Goal: Navigation & Orientation: Find specific page/section

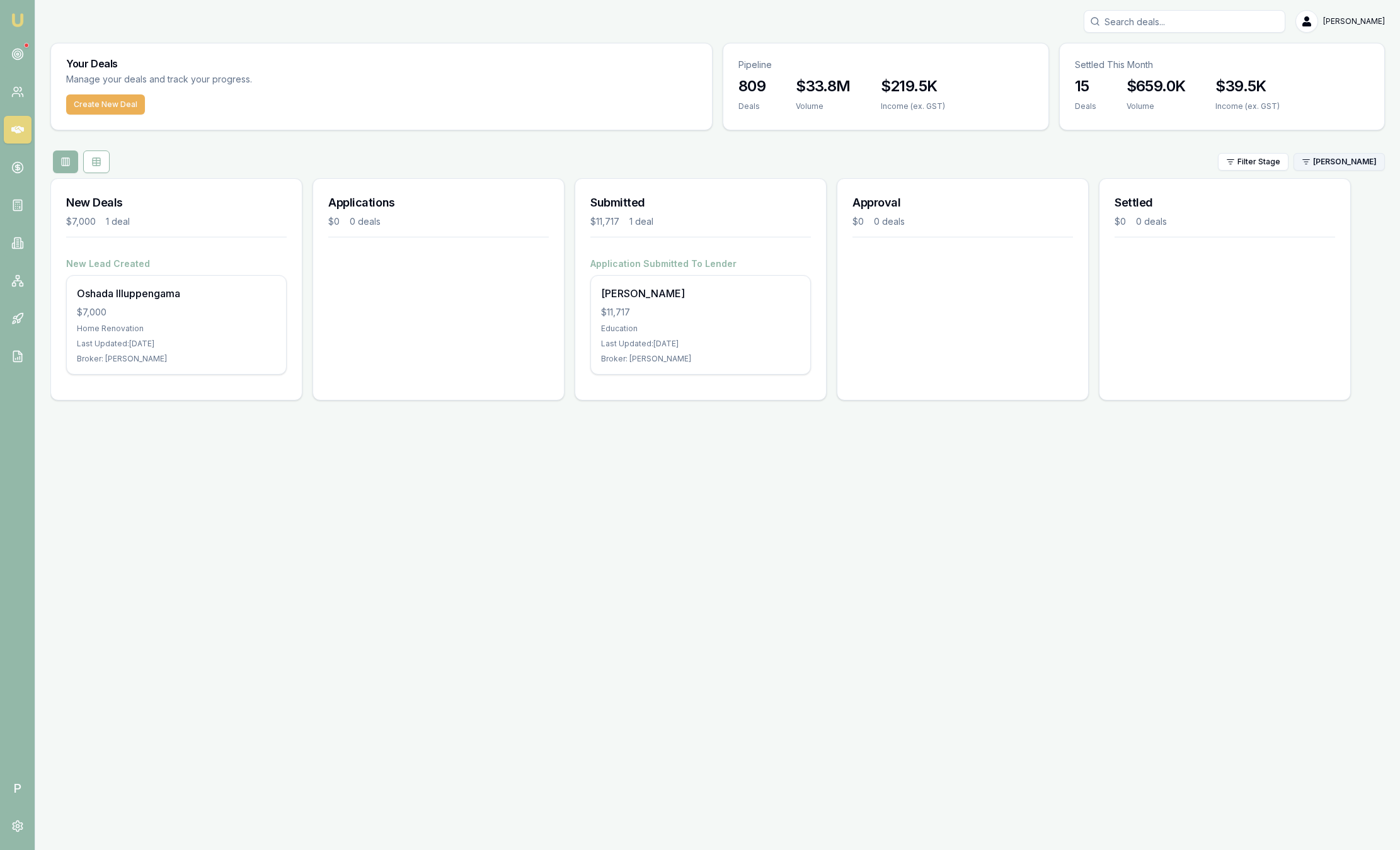
click at [1359, 163] on html "Emu Broker P [PERSON_NAME] Toggle Menu Your Deals Manage your deals and track y…" at bounding box center [700, 425] width 1400 height 850
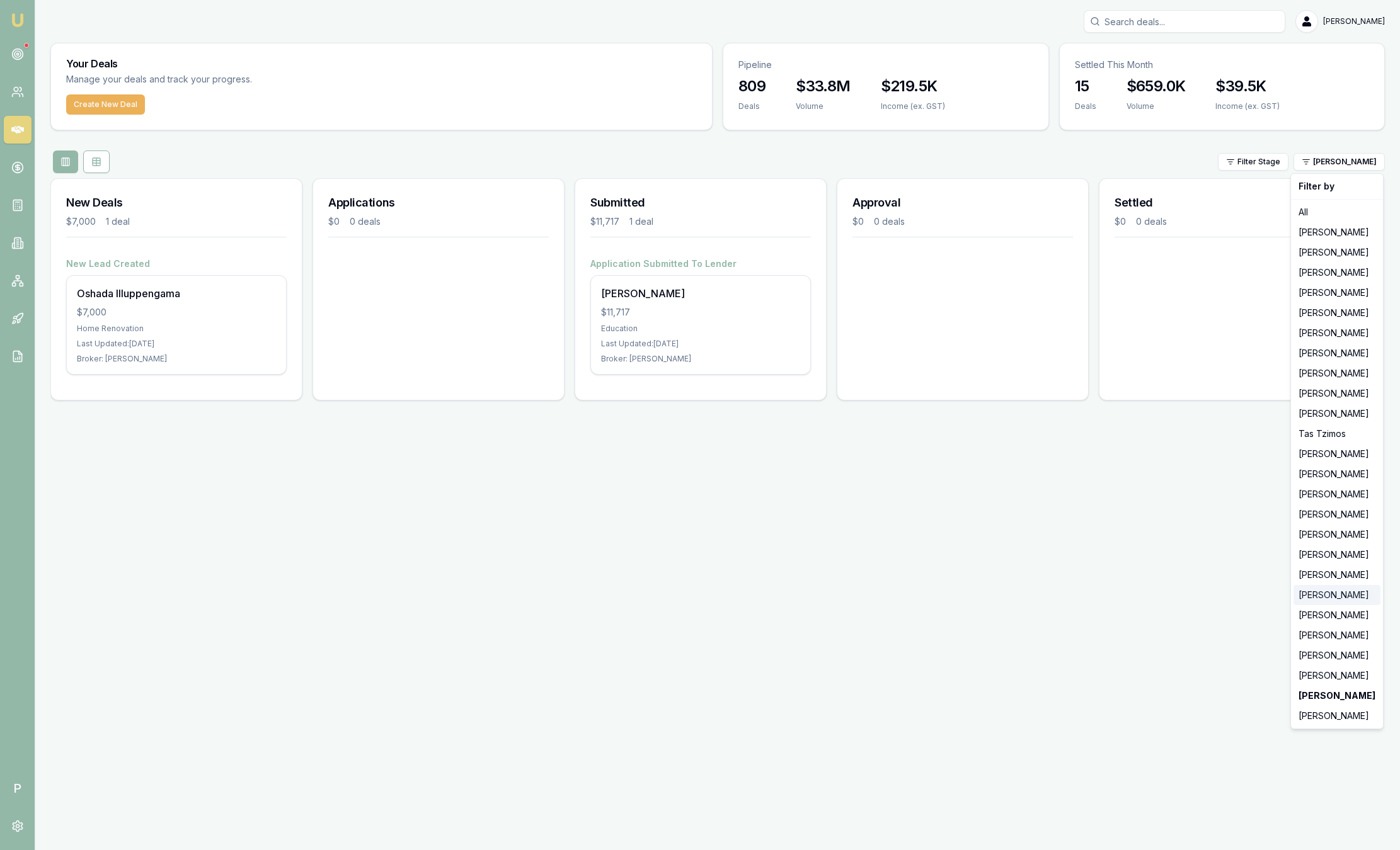
click at [1327, 589] on div "[PERSON_NAME]" at bounding box center [1337, 595] width 87 height 20
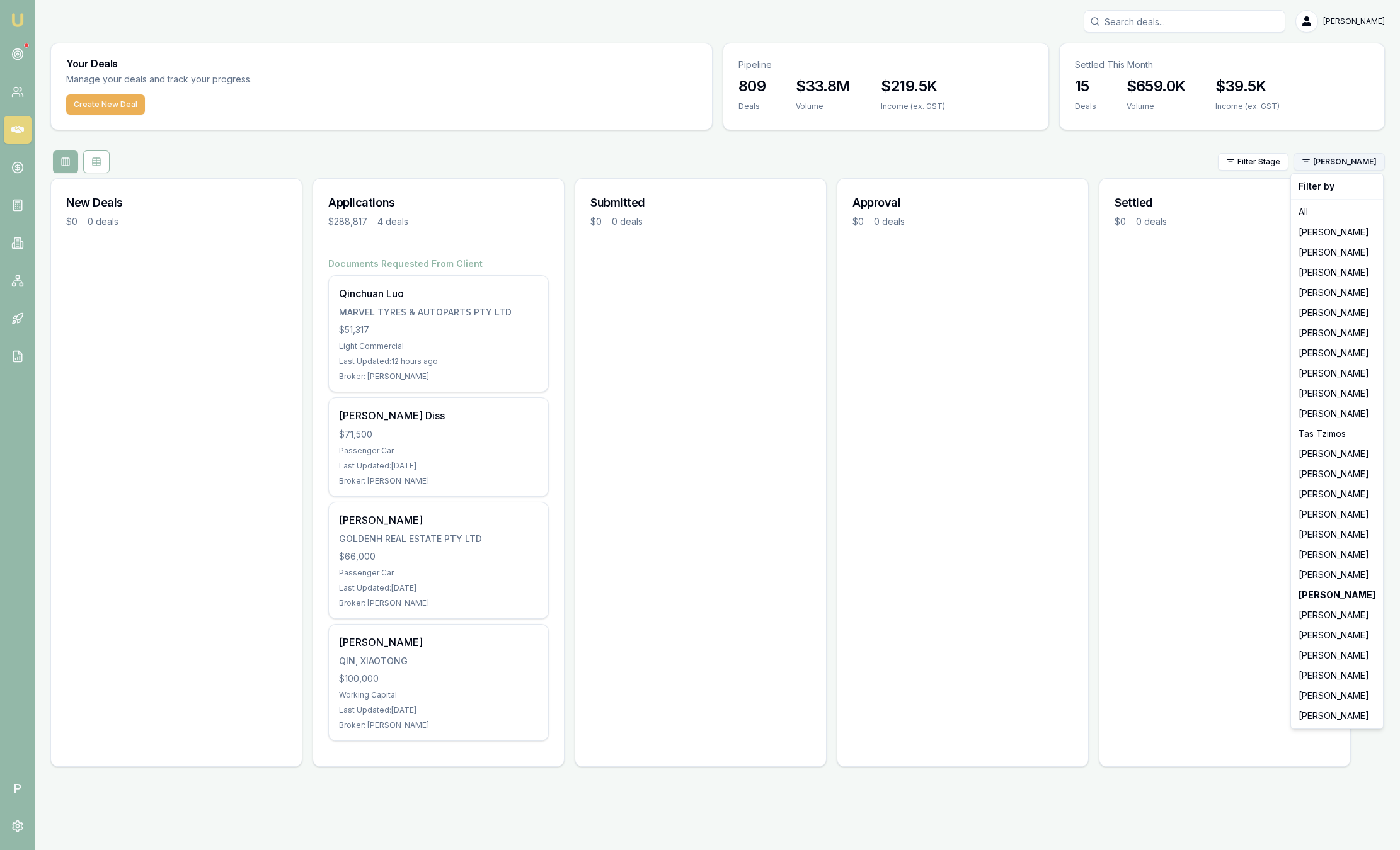
click at [1363, 165] on html "Emu Broker P Sam Crouch Toggle Menu Your Deals Manage your deals and track your…" at bounding box center [700, 425] width 1400 height 850
click at [1332, 530] on div "[PERSON_NAME]" at bounding box center [1337, 534] width 87 height 20
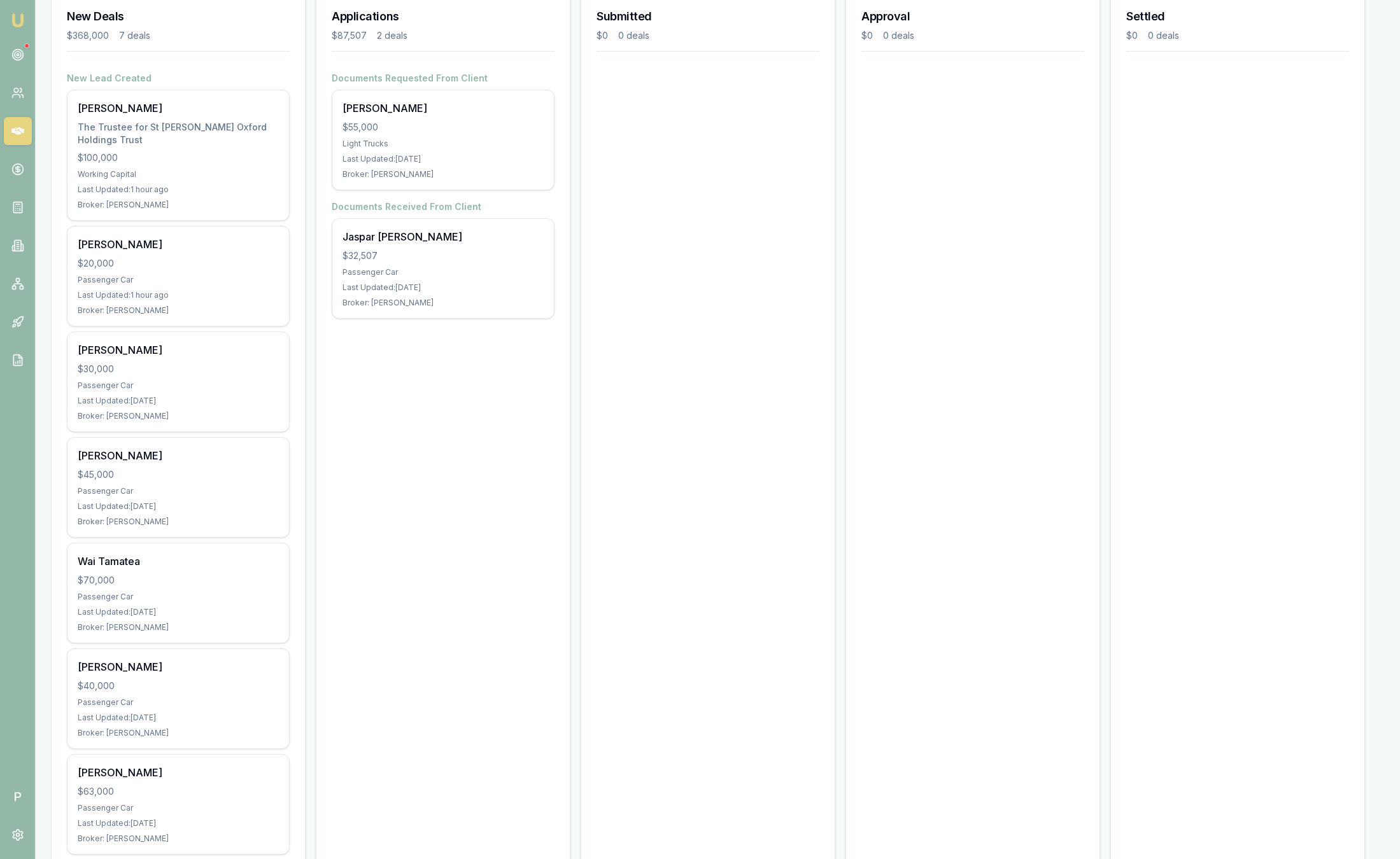
scroll to position [191, 0]
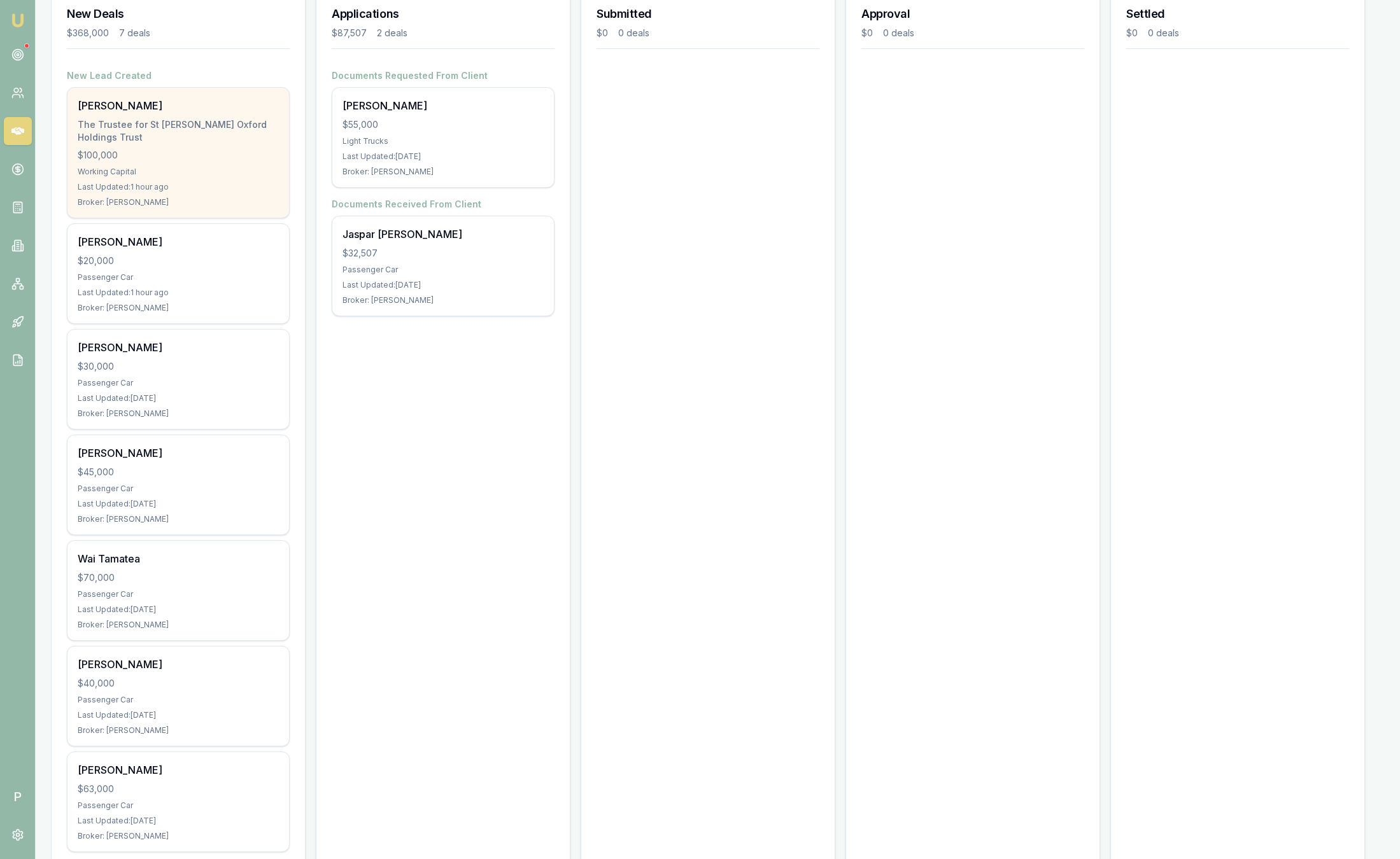
click at [229, 159] on div "$100,000" at bounding box center [178, 155] width 201 height 12
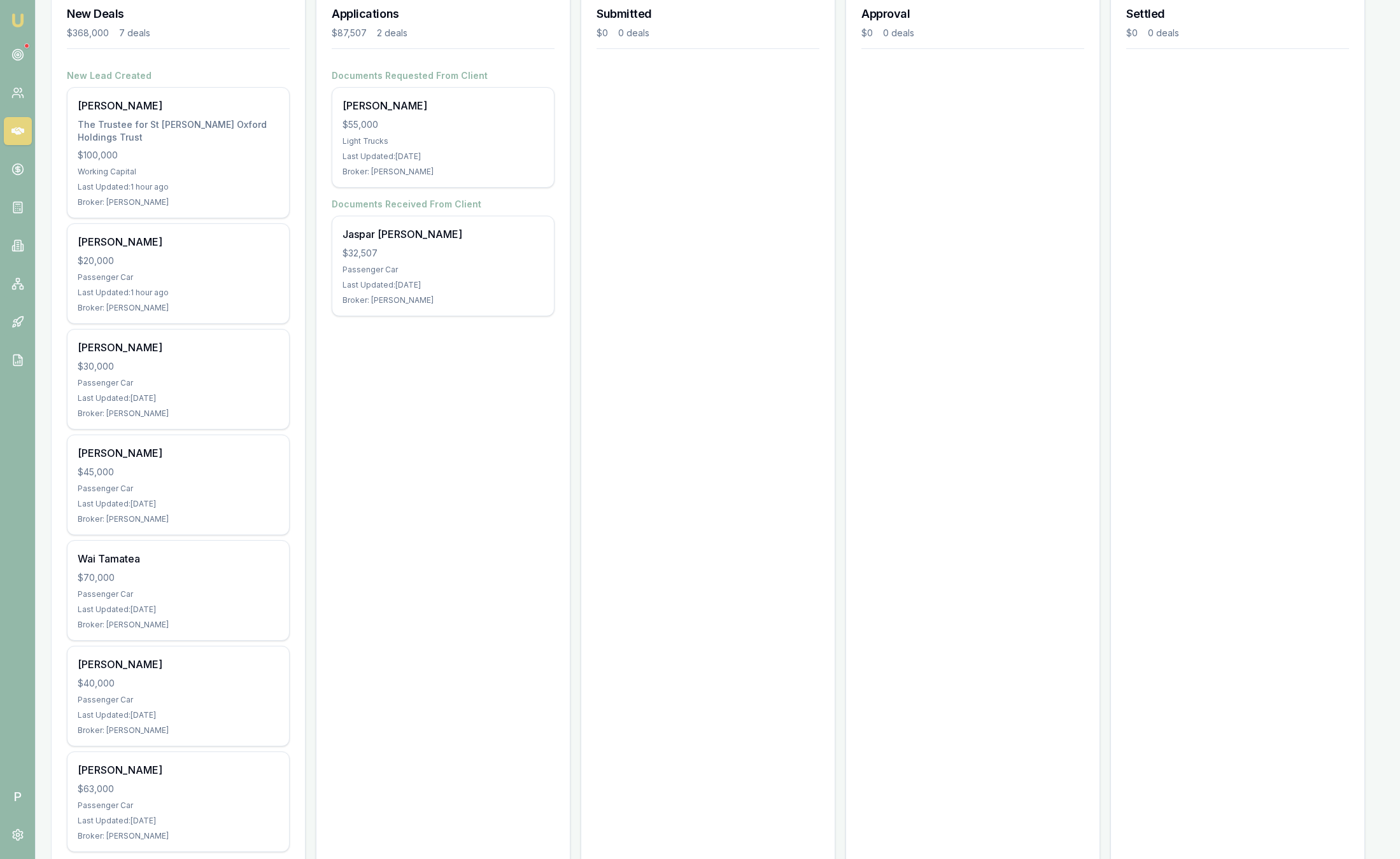
scroll to position [0, 0]
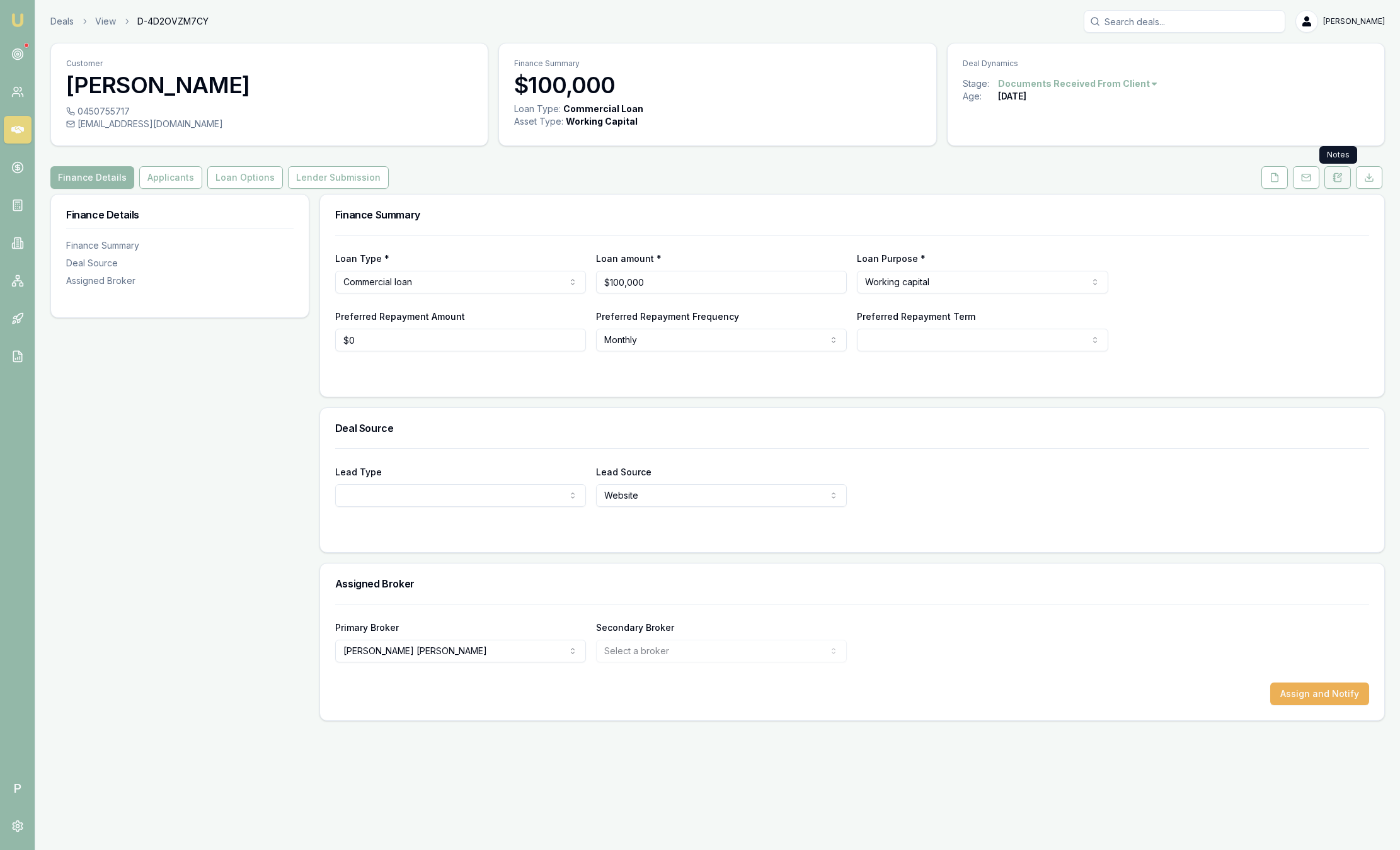
click at [1335, 178] on icon at bounding box center [1338, 178] width 10 height 10
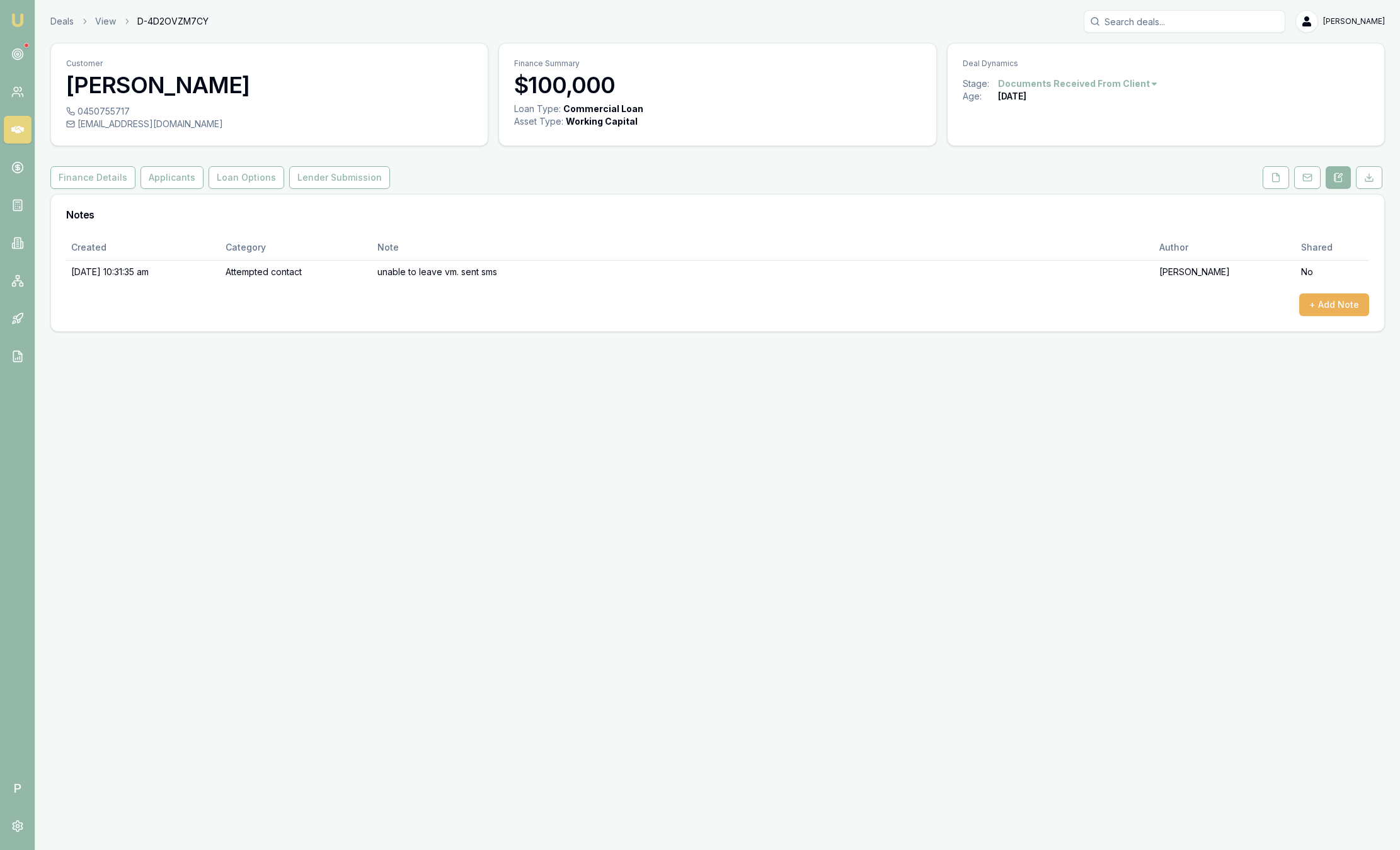
click at [14, 20] on img at bounding box center [18, 20] width 15 height 15
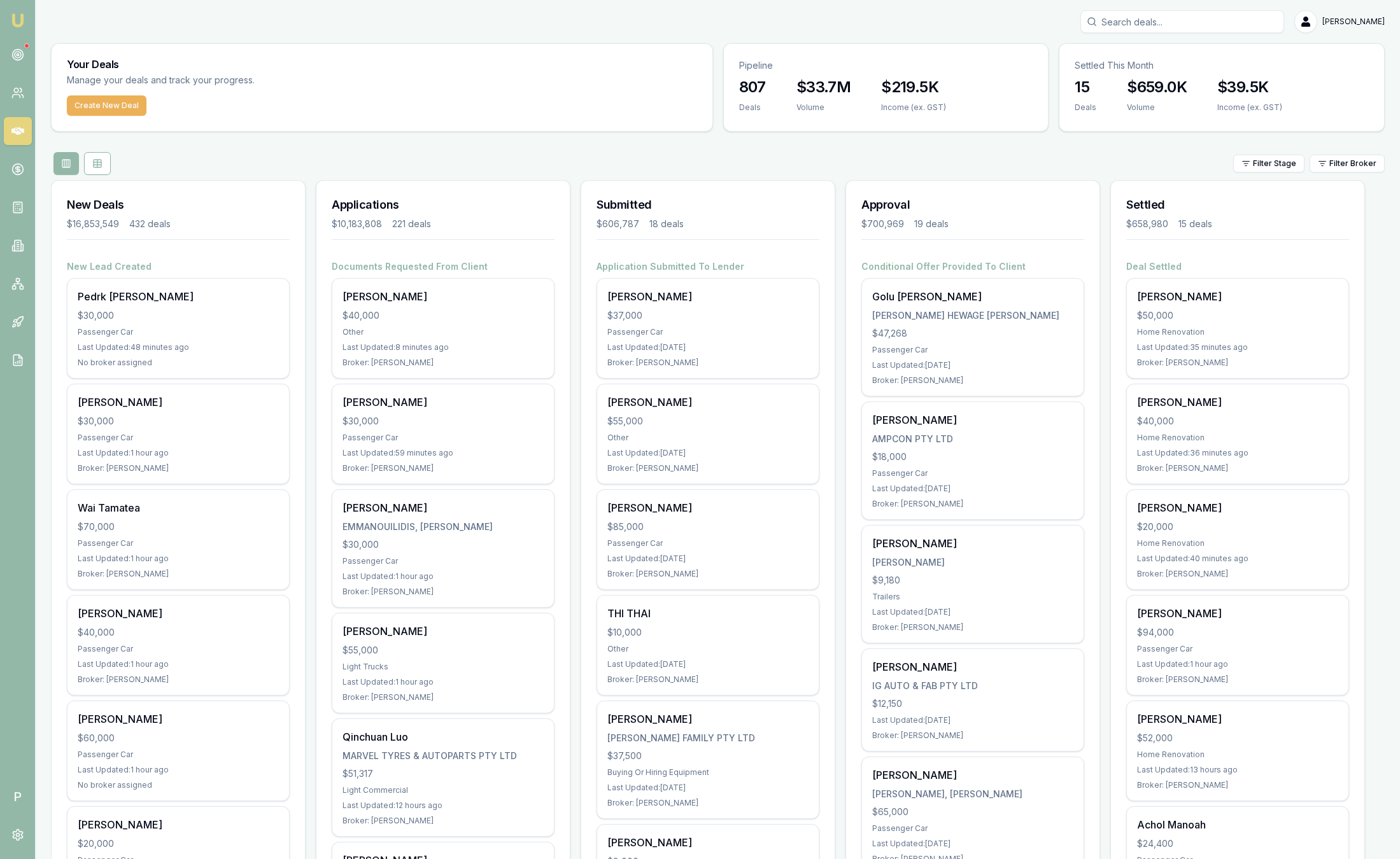
click at [1165, 158] on div "Filter Stage Filter Broker" at bounding box center [718, 163] width 1334 height 23
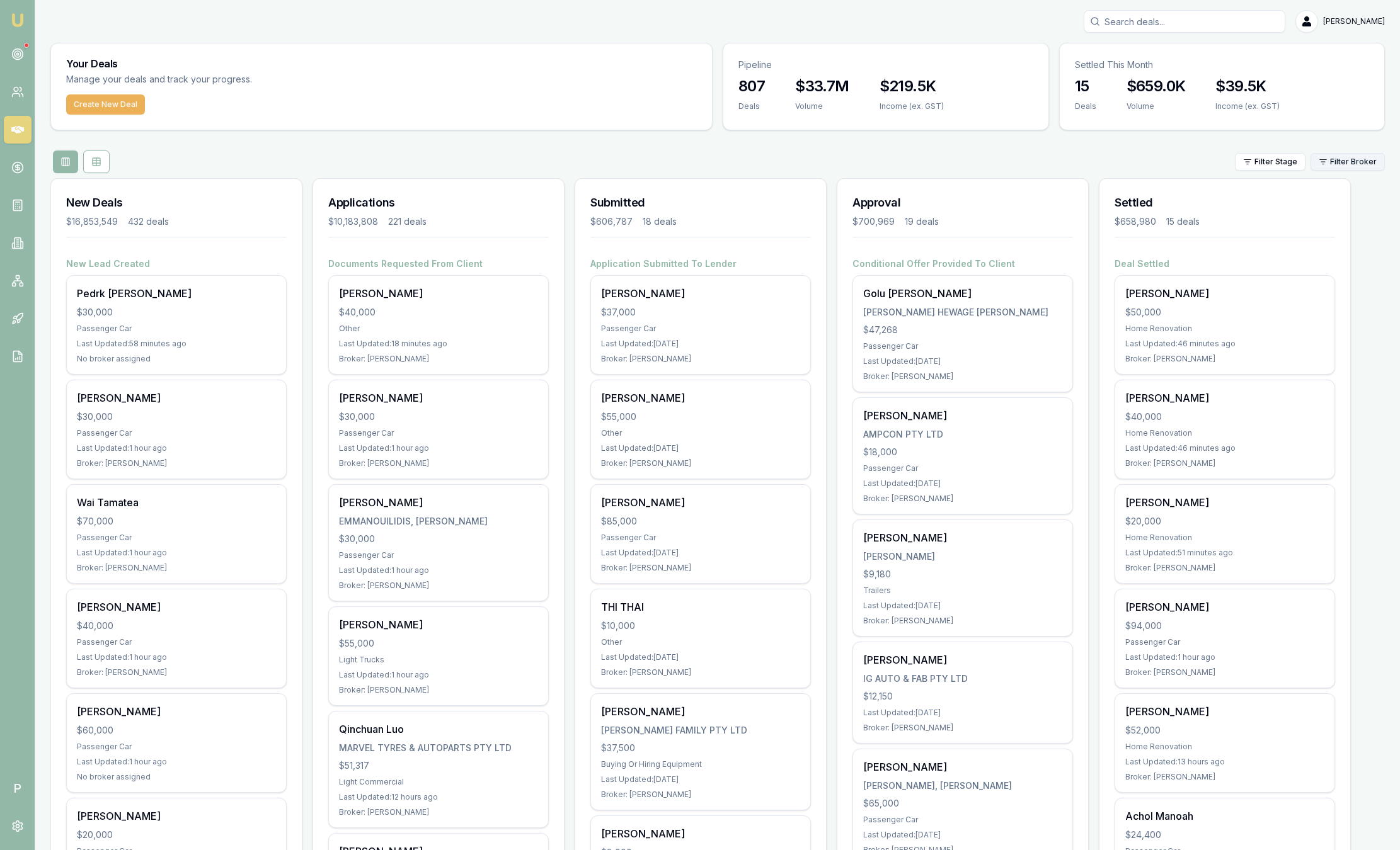
click at [1335, 163] on html "Emu Broker P Sam Crouch Toggle Menu Your Deals Manage your deals and track your…" at bounding box center [700, 425] width 1400 height 850
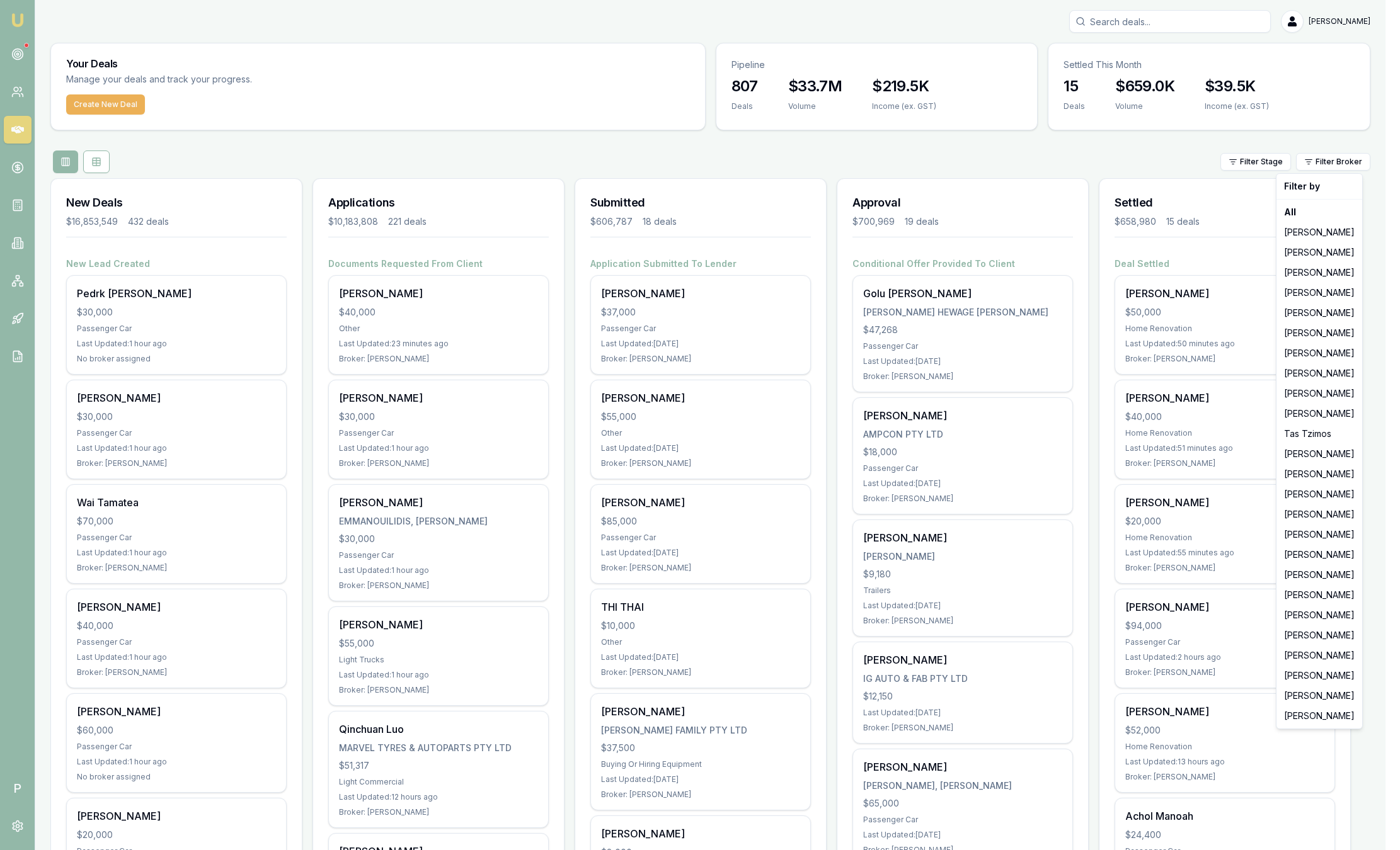
click at [1200, 138] on html "Emu Broker P Sam Crouch Toggle Menu Your Deals Manage your deals and track your…" at bounding box center [700, 425] width 1400 height 850
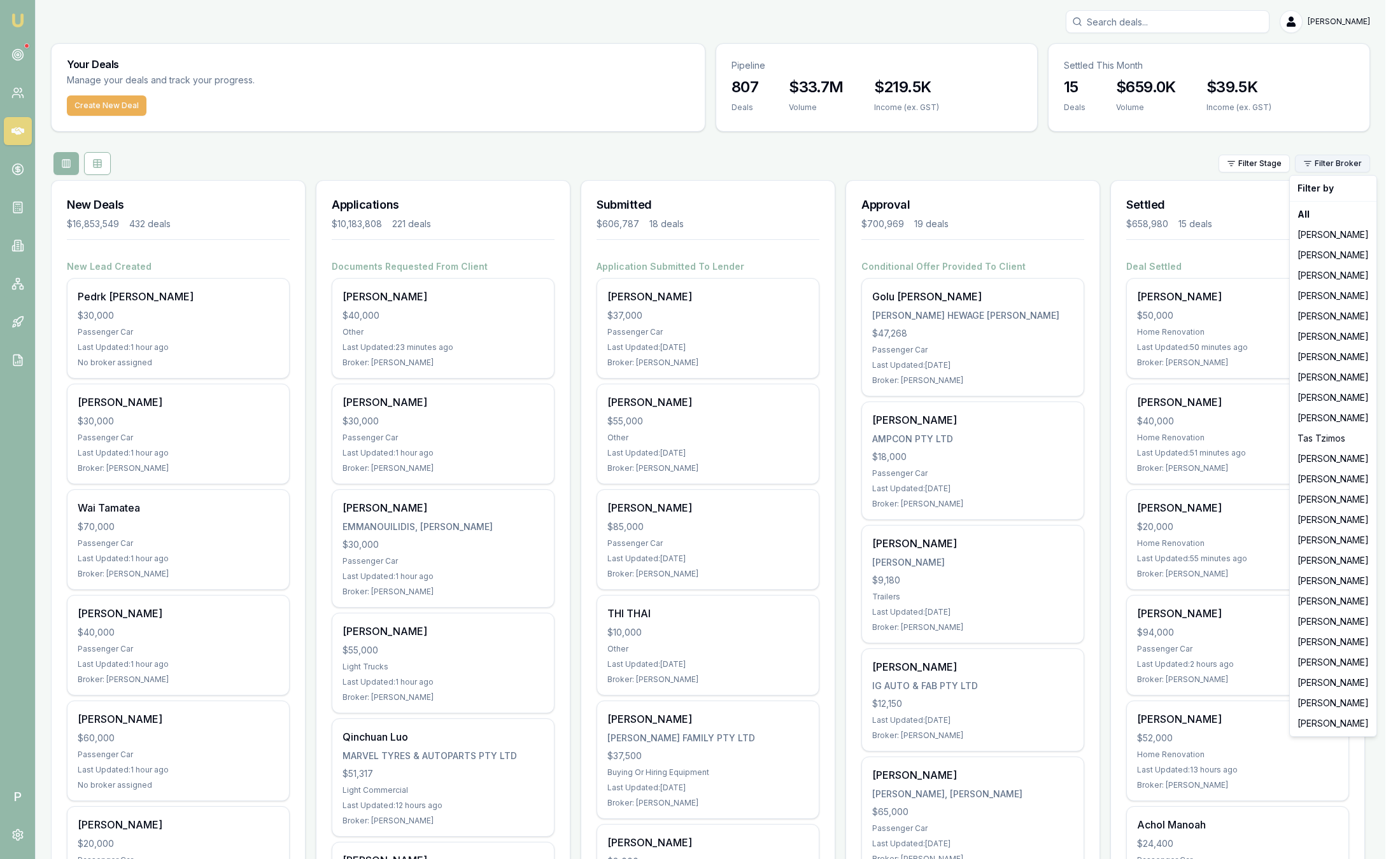
click at [1355, 156] on html "Emu Broker P Sam Crouch Toggle Menu Your Deals Manage your deals and track your…" at bounding box center [700, 429] width 1400 height 859
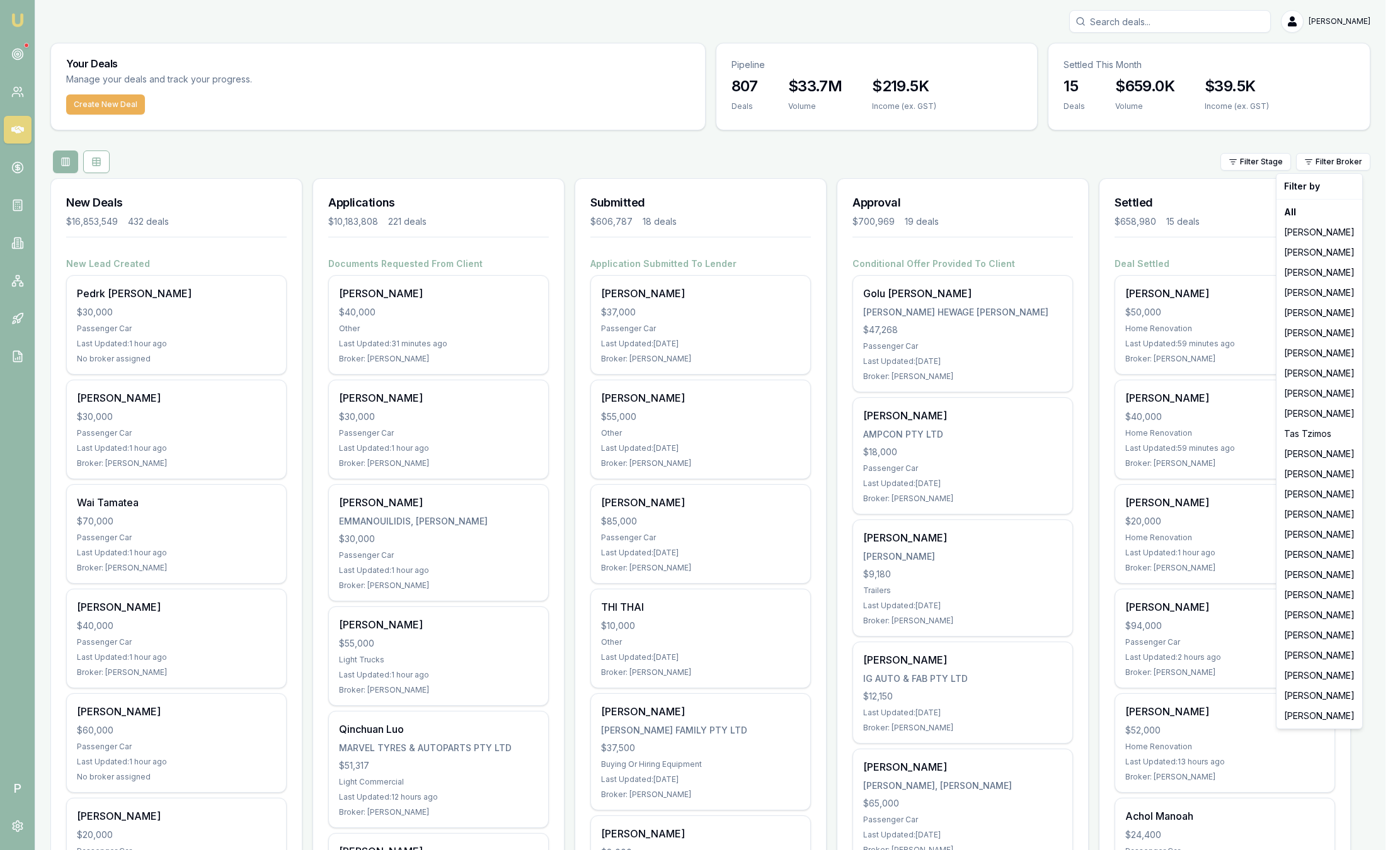
click at [1166, 151] on html "Emu Broker P Sam Crouch Toggle Menu Your Deals Manage your deals and track your…" at bounding box center [700, 425] width 1400 height 850
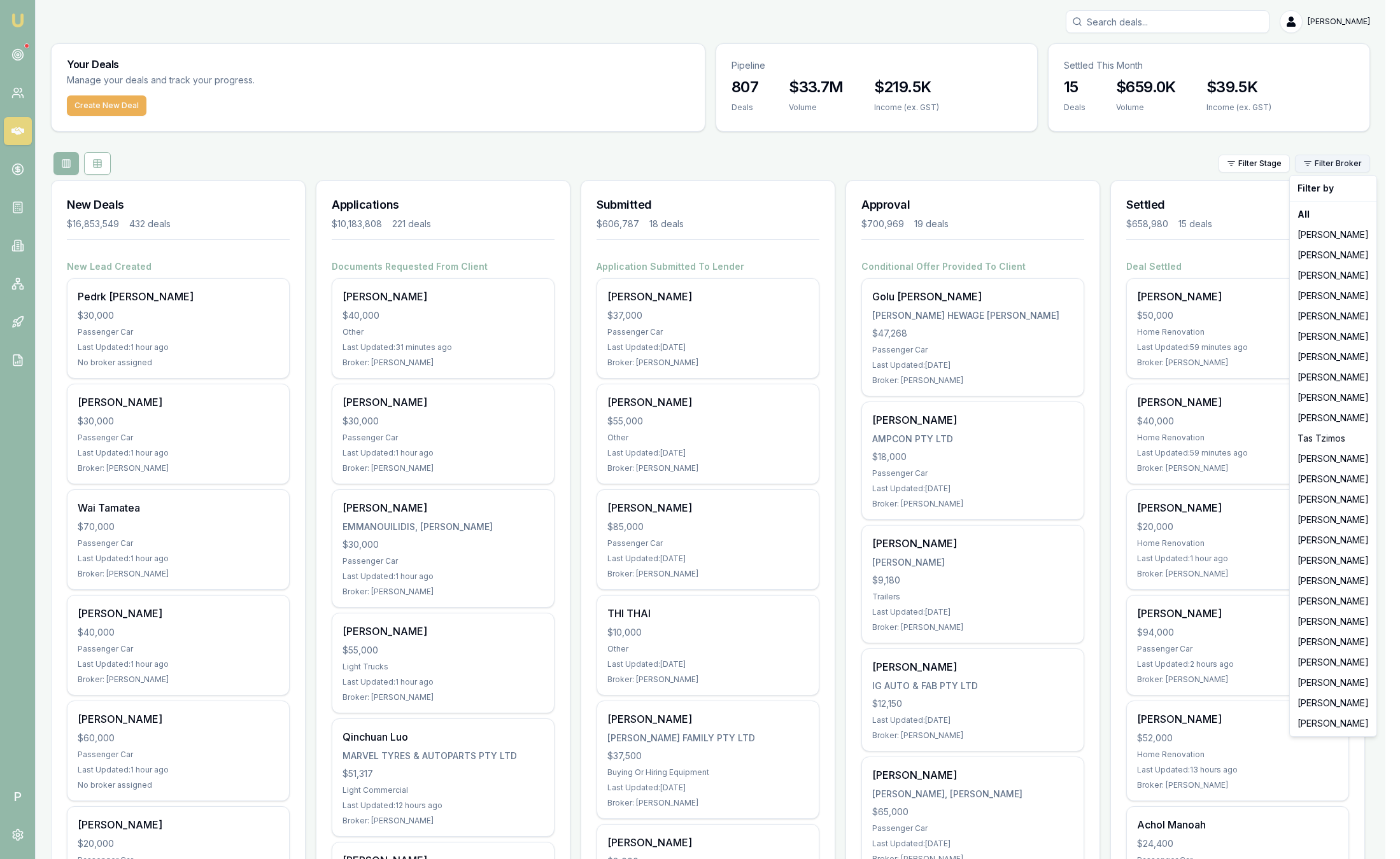
click at [1336, 165] on html "Emu Broker P Sam Crouch Toggle Menu Your Deals Manage your deals and track your…" at bounding box center [700, 429] width 1400 height 859
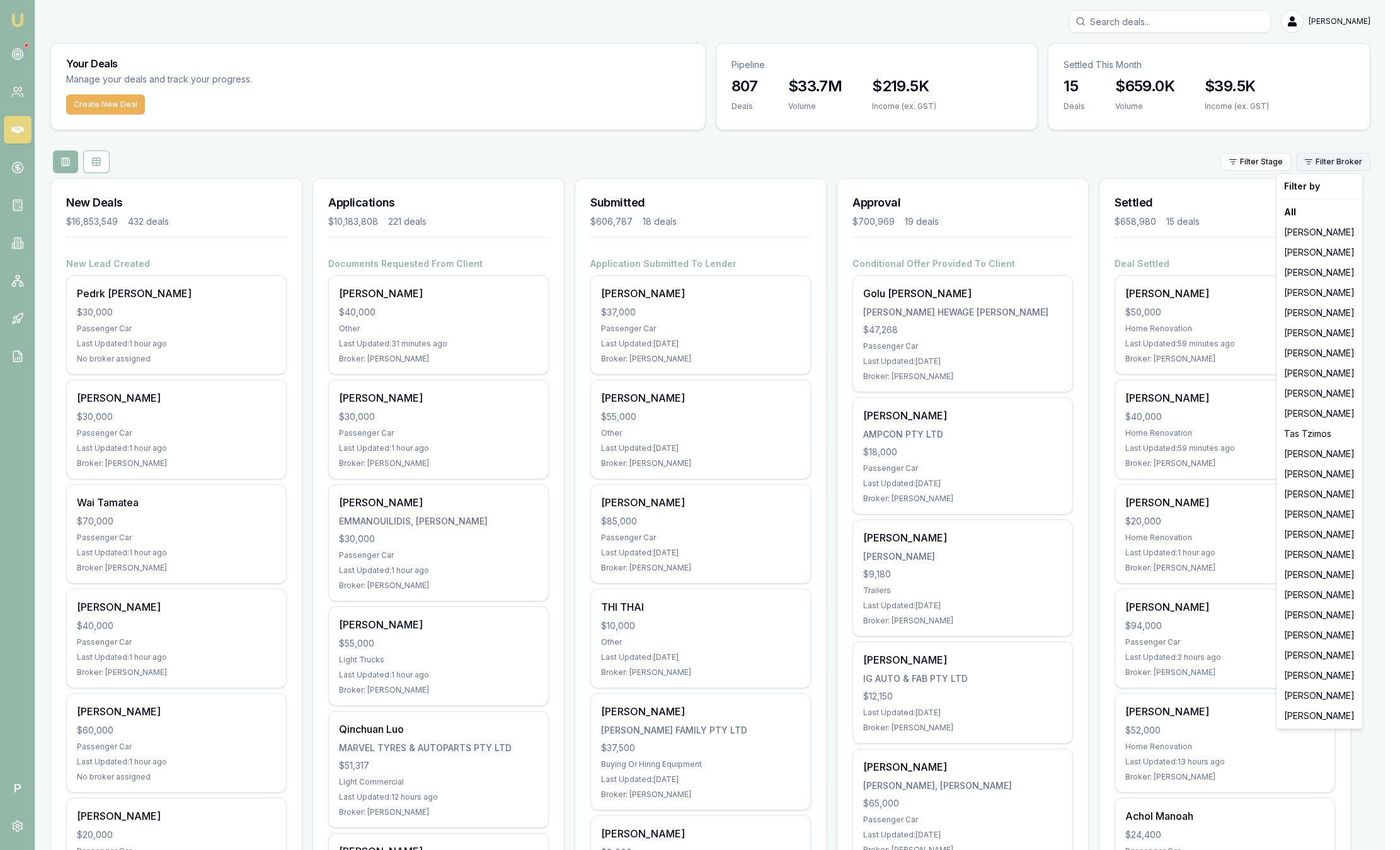
click at [1323, 163] on html "Emu Broker P Sam Crouch Toggle Menu Your Deals Manage your deals and track your…" at bounding box center [700, 425] width 1400 height 850
